Goal: Complete application form

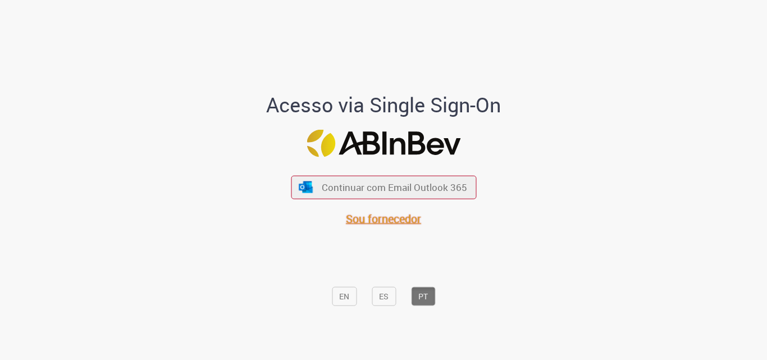
click at [368, 215] on span "Sou fornecedor" at bounding box center [383, 218] width 75 height 15
click at [410, 221] on span "Sou fornecedor" at bounding box center [383, 218] width 75 height 15
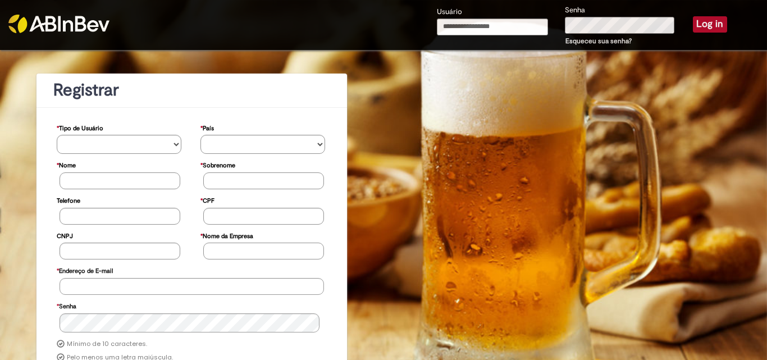
type input "**********"
click at [705, 22] on button "Log in" at bounding box center [710, 24] width 34 height 16
